Goal: Task Accomplishment & Management: Manage account settings

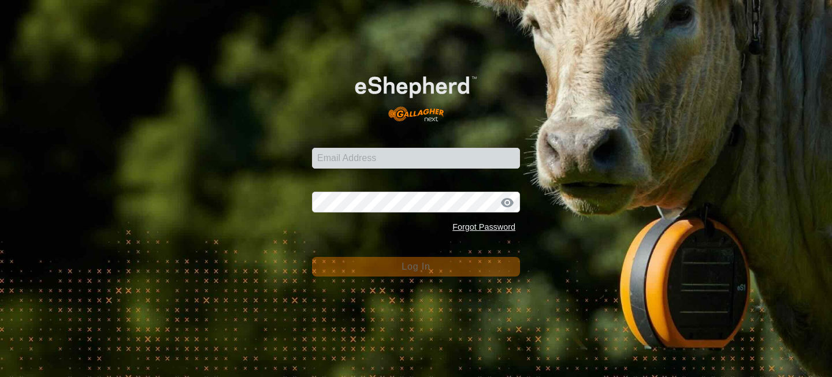
click at [366, 162] on input "Email Address" at bounding box center [416, 158] width 208 height 21
type input "[EMAIL_ADDRESS][DOMAIN_NAME]"
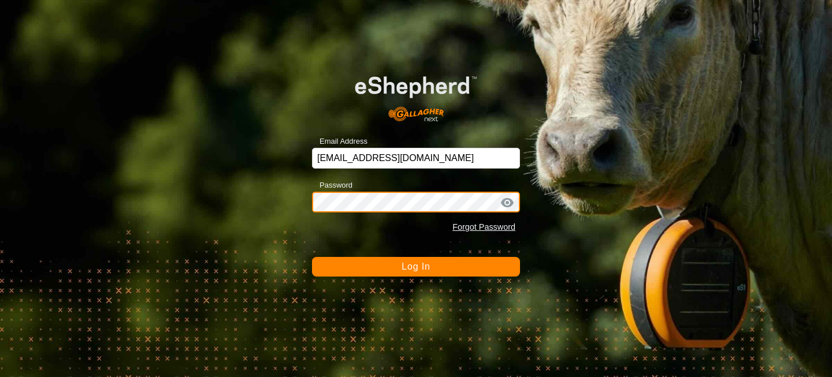
click at [312, 257] on button "Log In" at bounding box center [416, 267] width 208 height 20
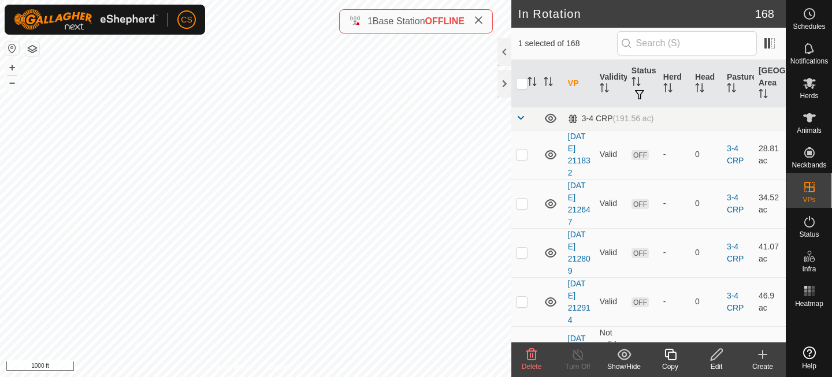
checkbox input "true"
checkbox input "false"
checkbox input "true"
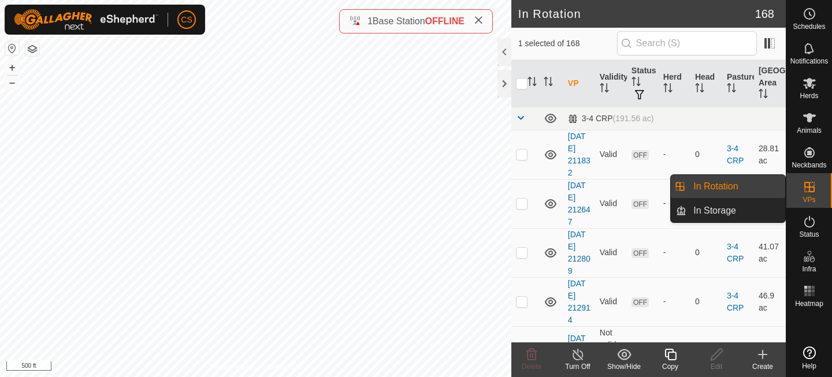
click at [726, 191] on link "In Rotation" at bounding box center [735, 186] width 99 height 23
click at [740, 188] on link "In Rotation" at bounding box center [735, 186] width 99 height 23
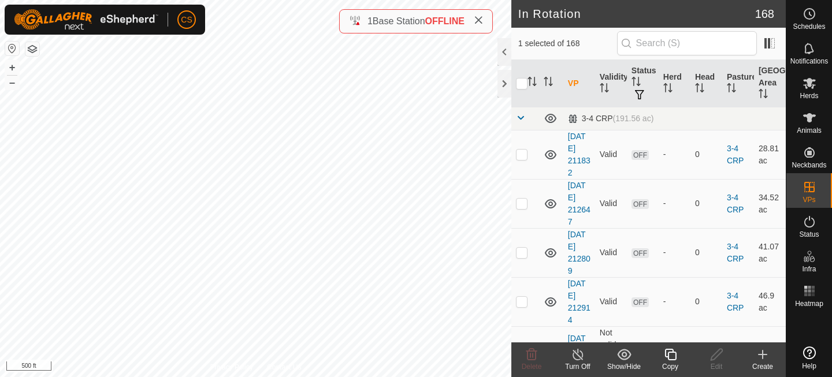
click at [670, 355] on icon at bounding box center [670, 355] width 14 height 14
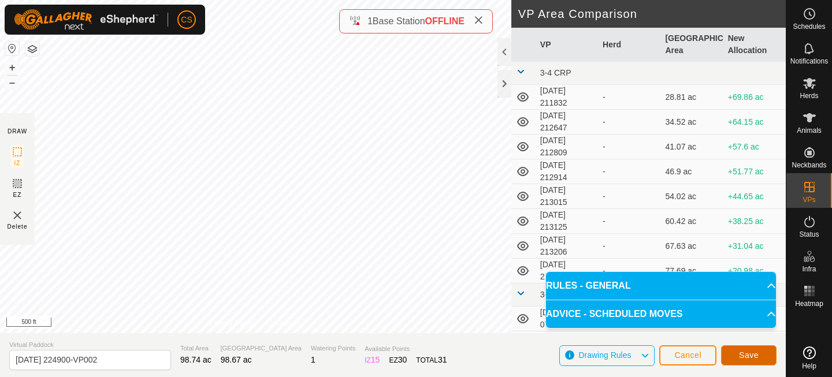
click at [745, 351] on span "Save" at bounding box center [749, 355] width 20 height 9
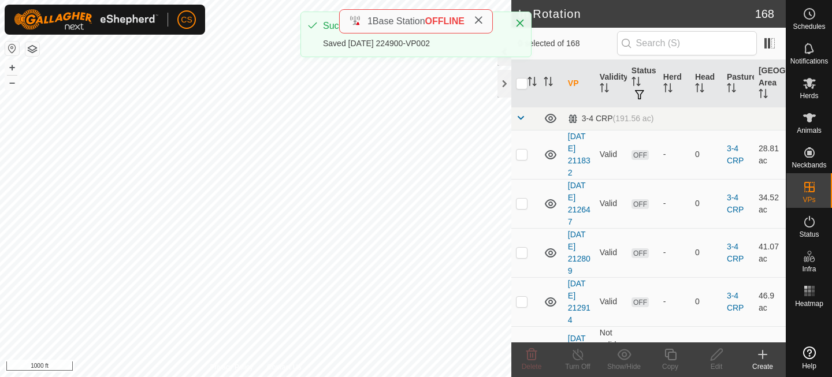
click at [810, 91] on es-mob-svg-icon at bounding box center [809, 83] width 21 height 18
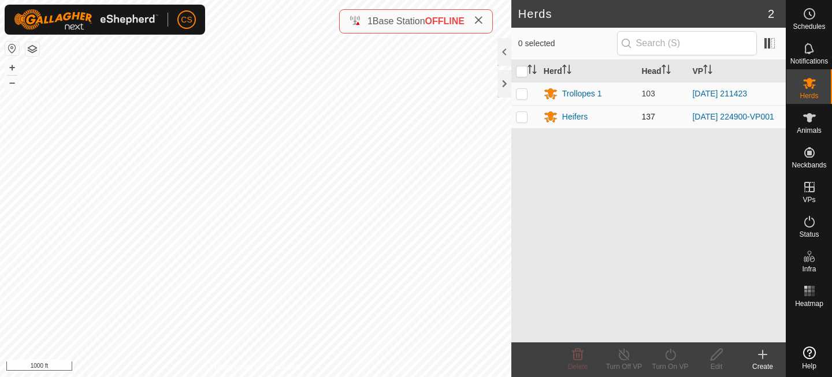
click at [524, 118] on p-checkbox at bounding box center [522, 116] width 12 height 9
checkbox input "true"
click at [671, 353] on icon at bounding box center [670, 355] width 14 height 14
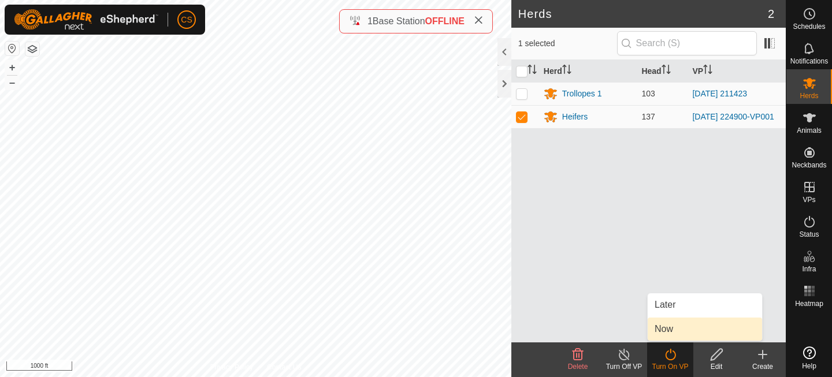
click at [670, 331] on link "Now" at bounding box center [705, 329] width 114 height 23
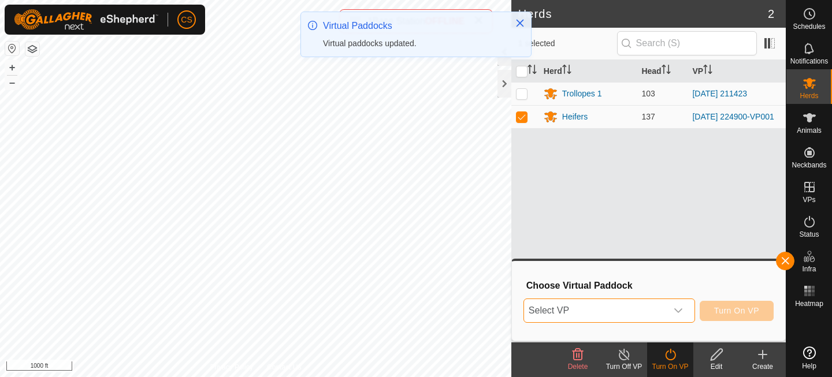
click at [657, 315] on span "Select VP" at bounding box center [595, 310] width 143 height 23
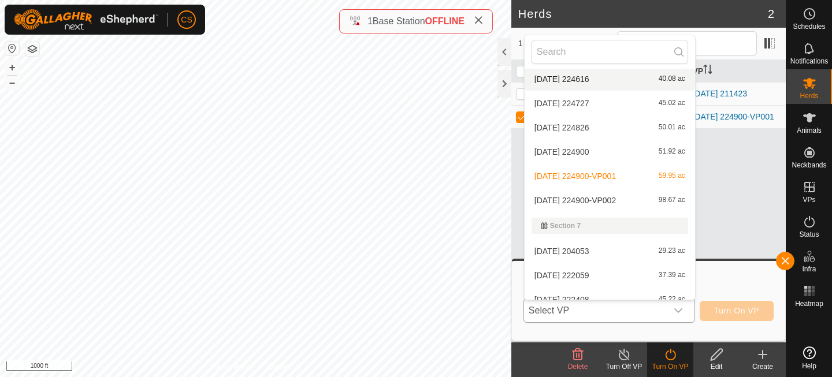
scroll to position [2991, 0]
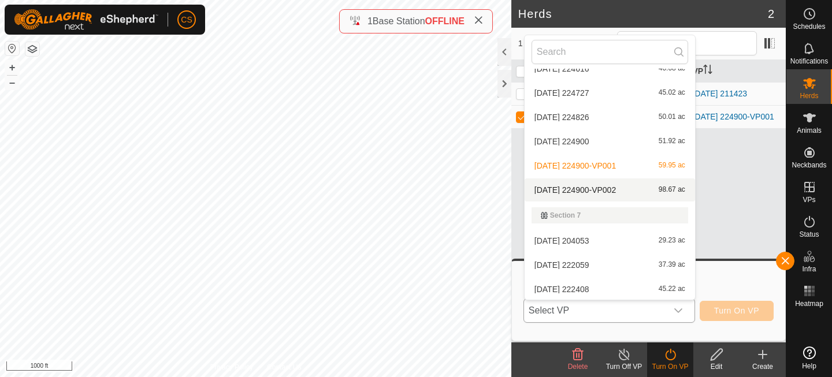
click at [590, 184] on li "[DATE] 224900-VP002 98.67 ac" at bounding box center [610, 190] width 170 height 23
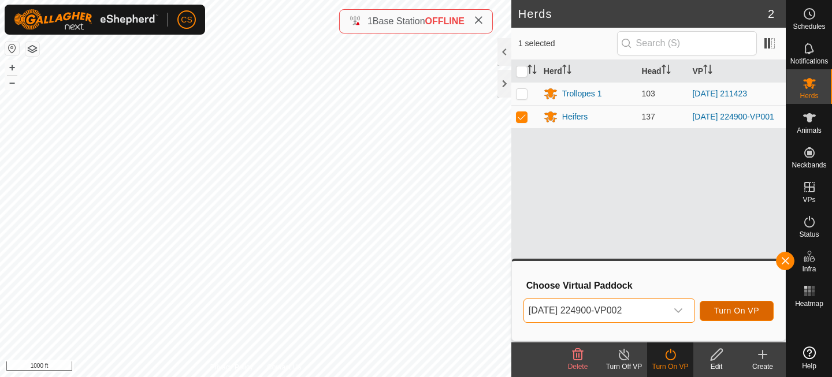
click at [725, 310] on span "Turn On VP" at bounding box center [736, 310] width 45 height 9
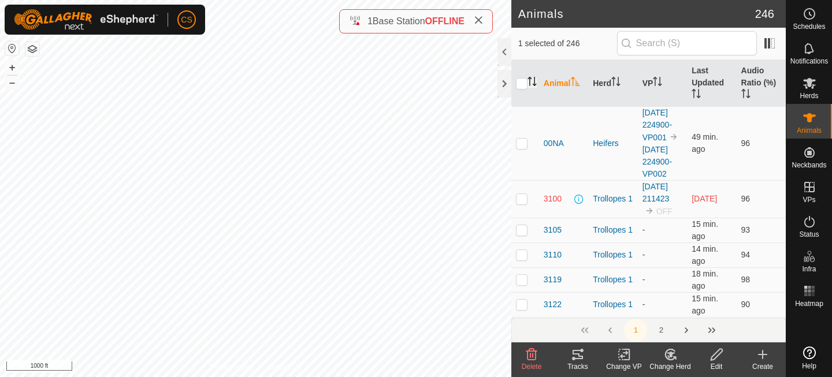
click at [535, 82] on icon "Activate to sort" at bounding box center [532, 81] width 9 height 9
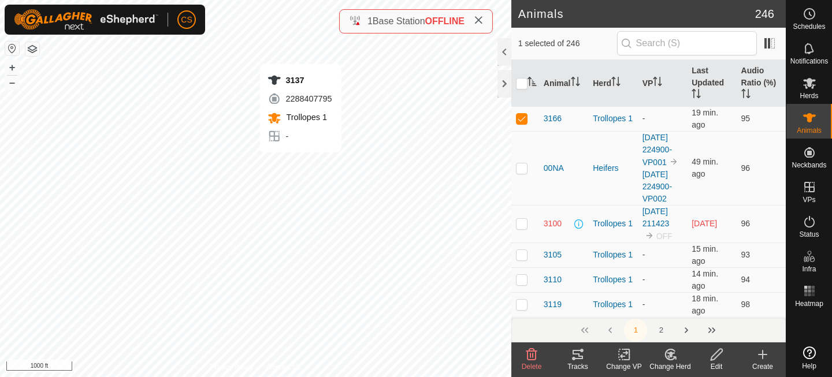
checkbox input "true"
checkbox input "false"
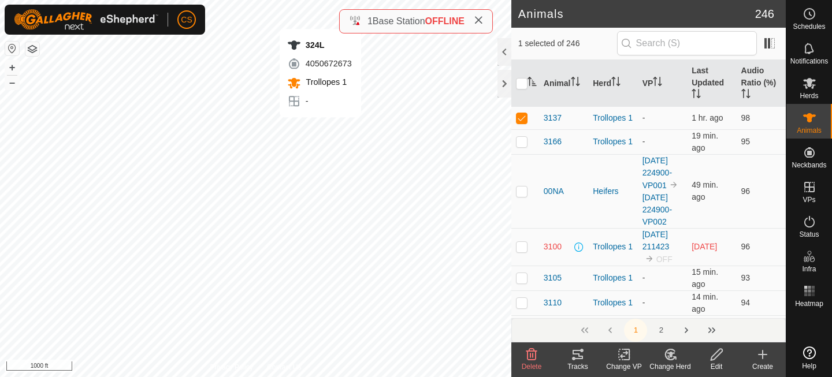
checkbox input "true"
checkbox input "false"
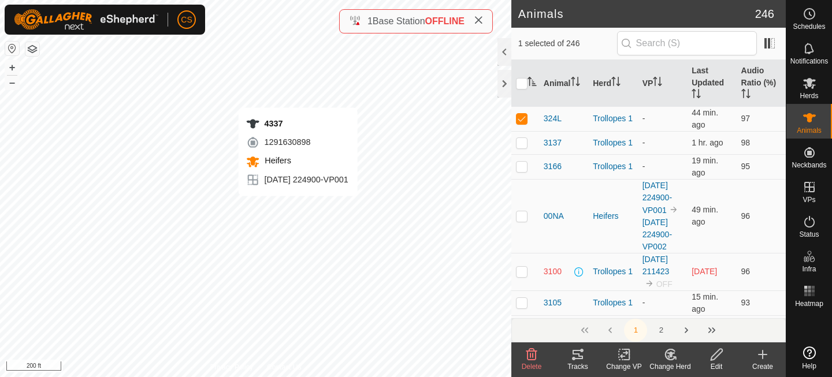
checkbox input "false"
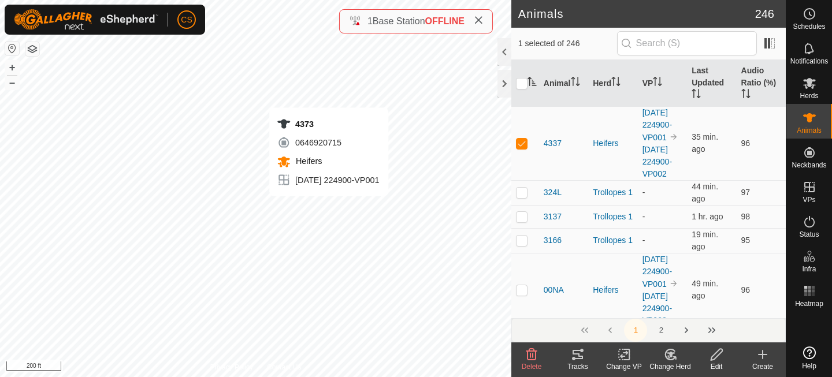
checkbox input "false"
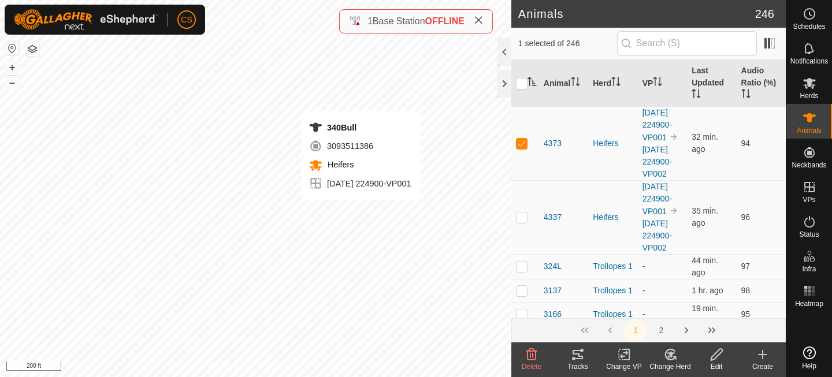
checkbox input "true"
checkbox input "false"
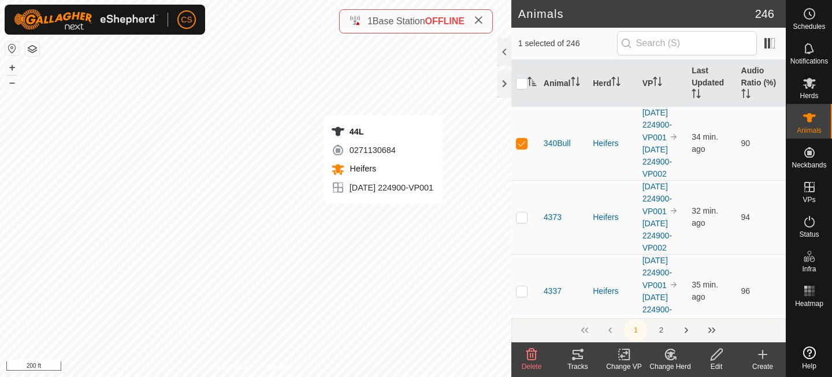
checkbox input "false"
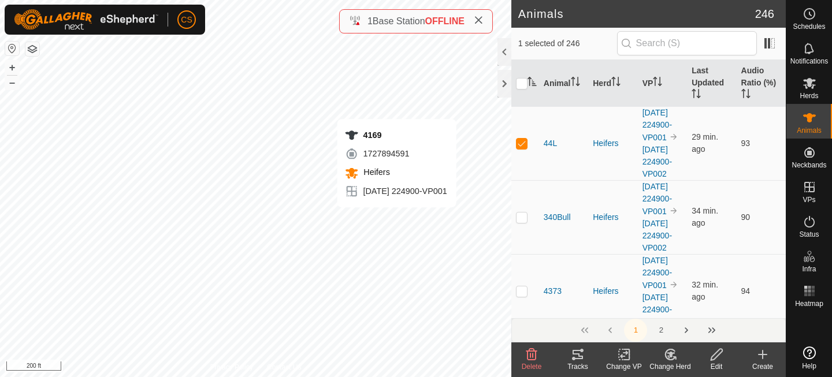
checkbox input "true"
checkbox input "false"
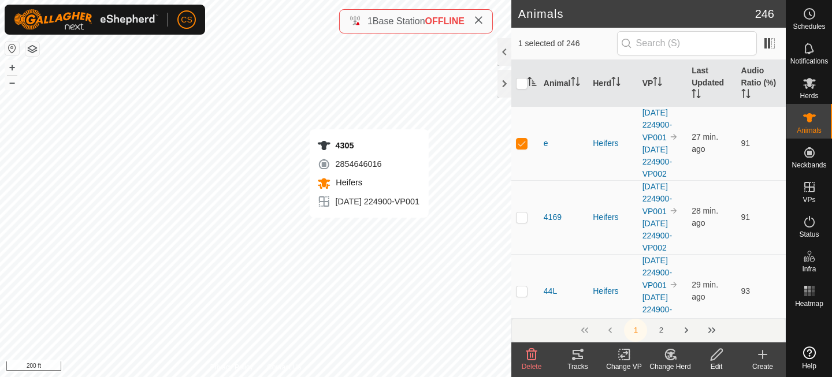
checkbox input "true"
checkbox input "false"
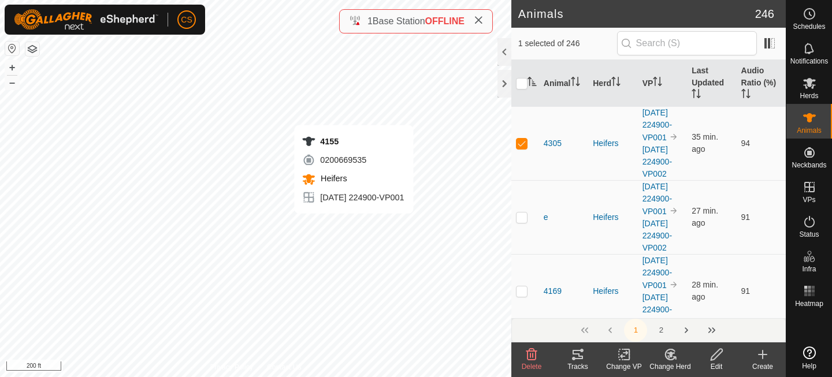
checkbox input "true"
checkbox input "false"
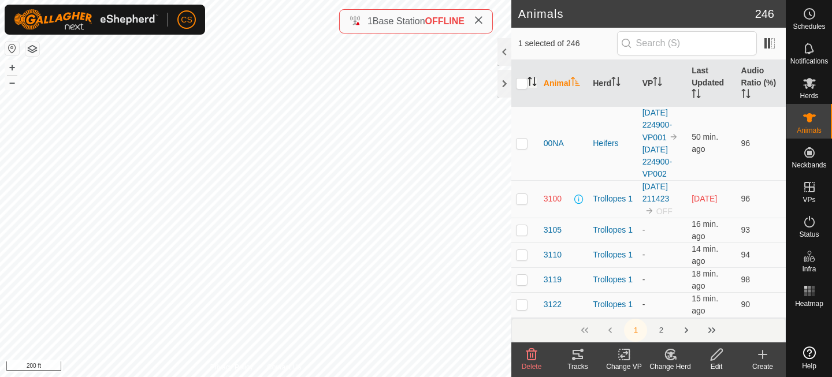
click at [533, 81] on icon "Activate to sort" at bounding box center [532, 81] width 9 height 9
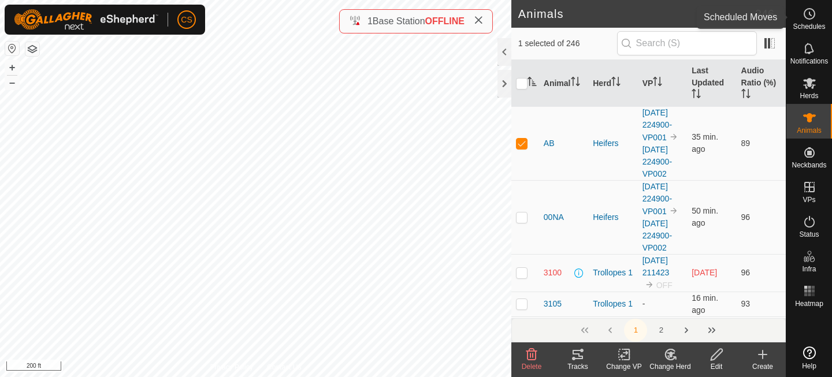
click at [810, 26] on span "Schedules" at bounding box center [809, 26] width 32 height 7
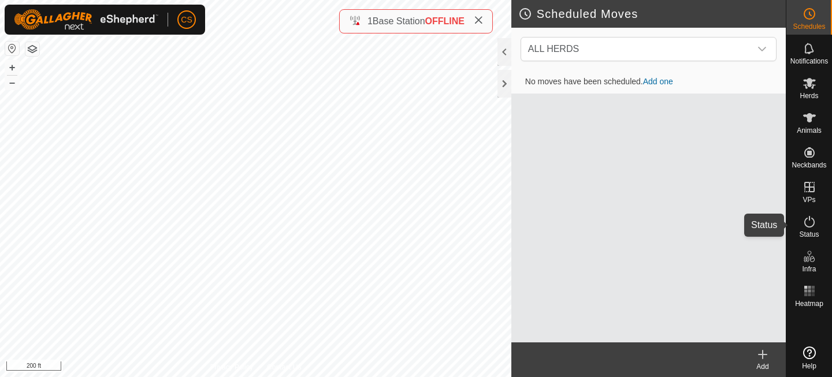
click at [812, 226] on icon at bounding box center [809, 222] width 10 height 12
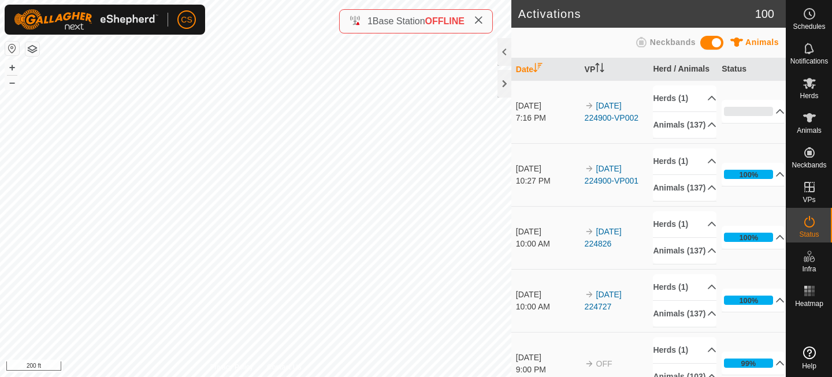
click at [812, 226] on icon at bounding box center [809, 222] width 10 height 12
